Goal: Information Seeking & Learning: Learn about a topic

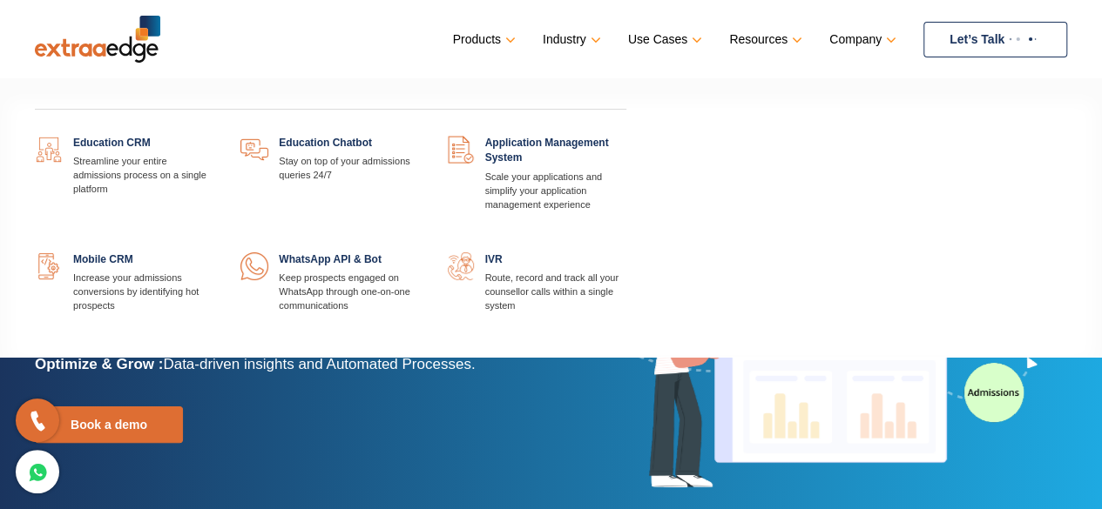
click at [214, 136] on link at bounding box center [214, 136] width 0 height 0
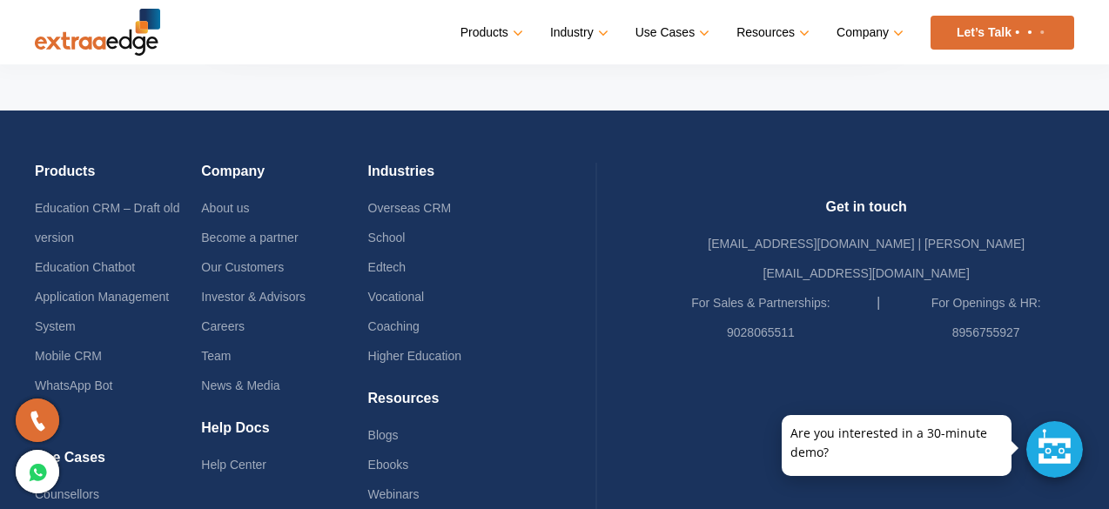
scroll to position [8534, 0]
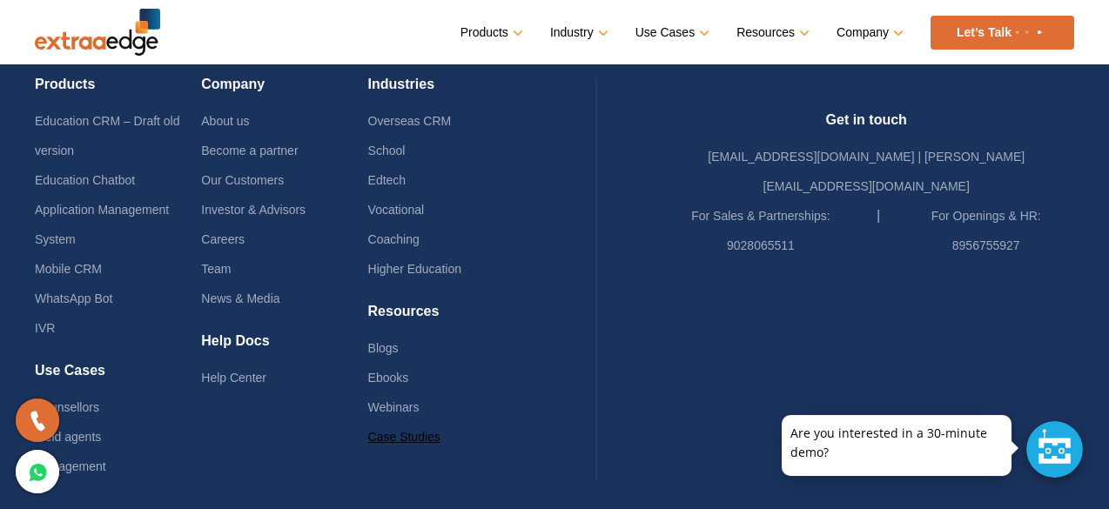
click at [441, 430] on link "Case Studies" at bounding box center [404, 437] width 72 height 14
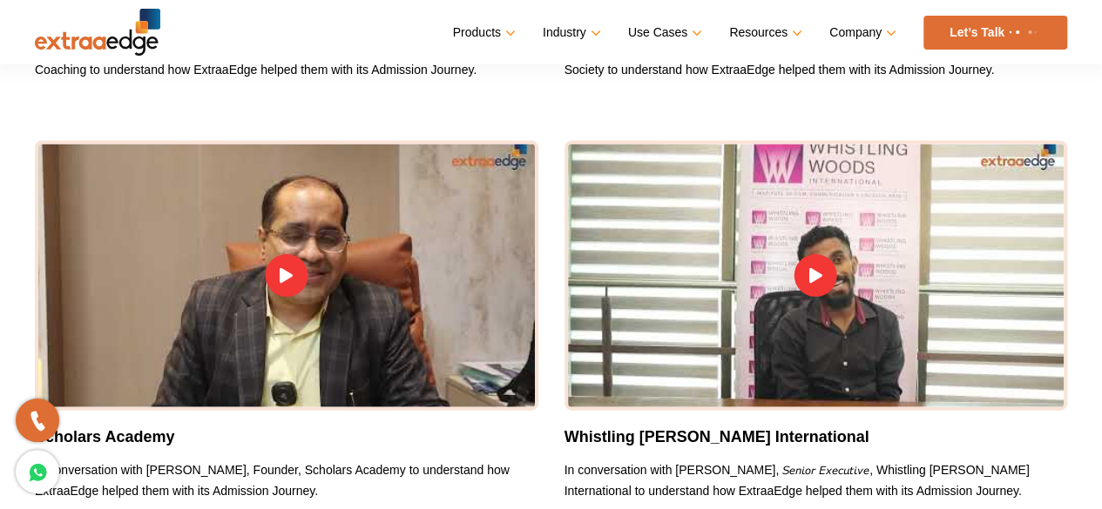
scroll to position [1829, 0]
